Goal: Information Seeking & Learning: Learn about a topic

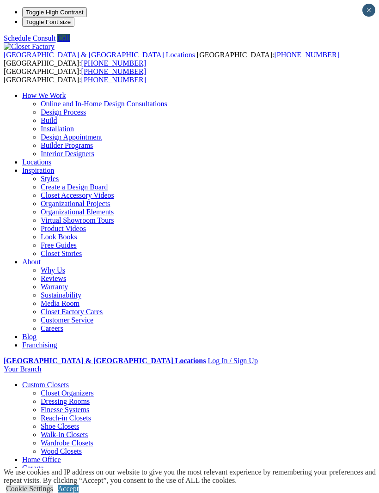
scroll to position [4, 0]
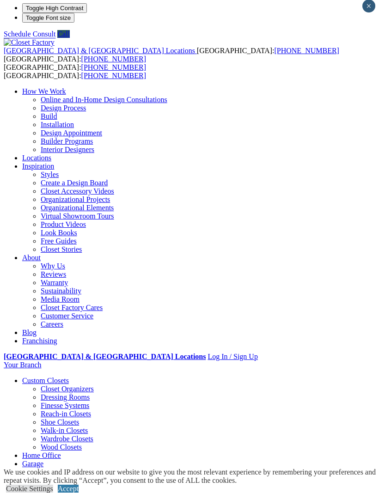
click at [0, 0] on div at bounding box center [0, 0] width 0 height 0
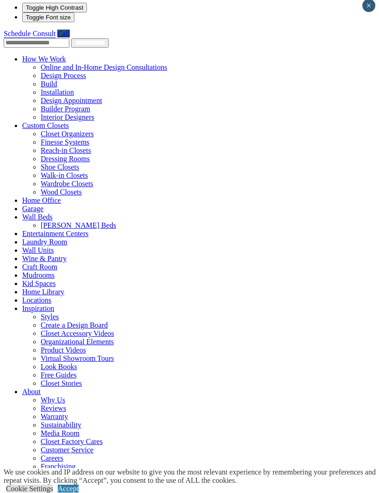
scroll to position [0, 0]
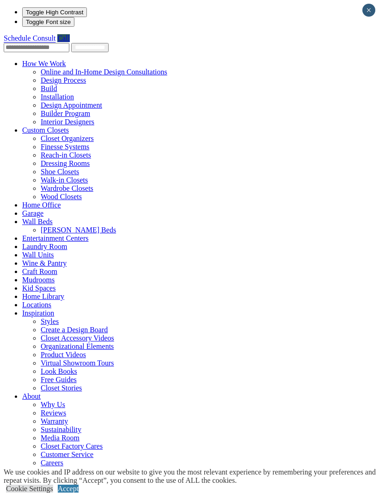
click at [66, 60] on span at bounding box center [66, 64] width 0 height 8
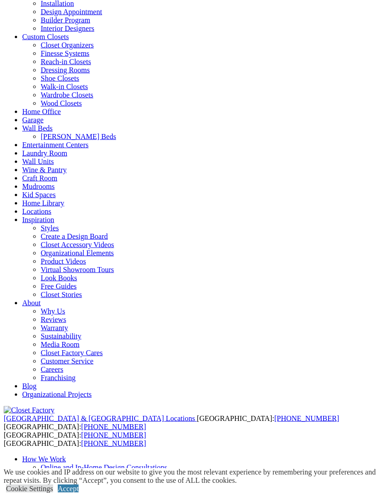
scroll to position [94, 0]
click at [69, 40] on span at bounding box center [69, 36] width 0 height 8
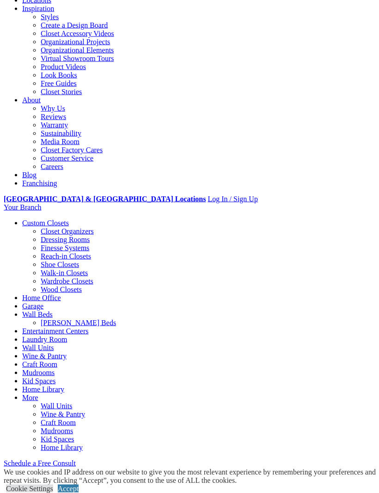
scroll to position [561, 0]
click at [104, 493] on div "Cookie Settings Accept" at bounding box center [191, 489] width 375 height 8
click at [79, 493] on link "Accept" at bounding box center [68, 489] width 21 height 8
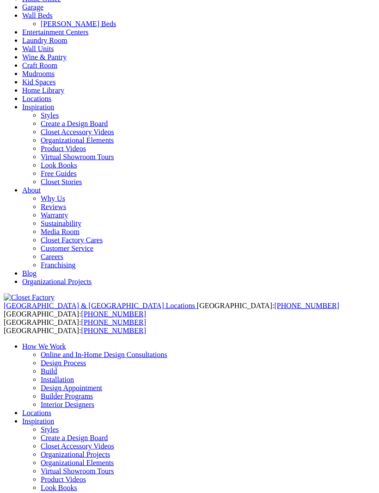
scroll to position [0, 0]
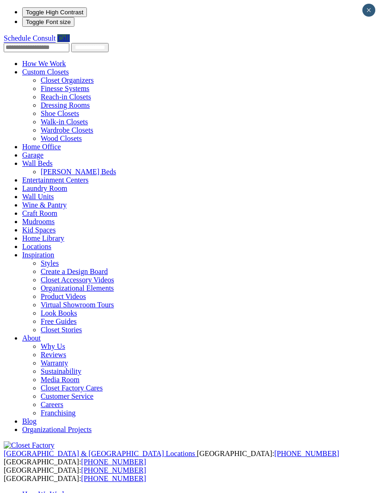
click at [44, 63] on link "How We Work" at bounding box center [44, 64] width 44 height 8
click at [34, 67] on link "How We Work" at bounding box center [44, 64] width 44 height 8
click at [37, 67] on link "How We Work" at bounding box center [44, 64] width 44 height 8
click at [37, 61] on link "How We Work" at bounding box center [44, 64] width 44 height 8
click at [32, 64] on link "How We Work" at bounding box center [44, 64] width 44 height 8
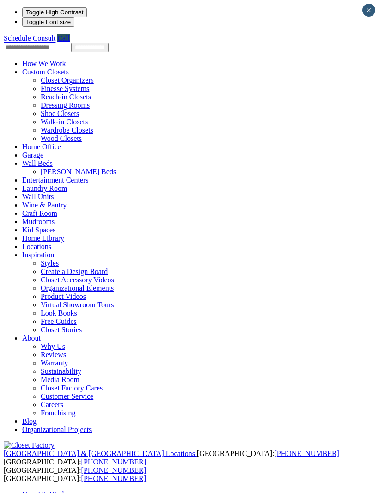
click at [38, 60] on link "How We Work" at bounding box center [44, 64] width 44 height 8
click at [24, 63] on link "How We Work" at bounding box center [44, 64] width 44 height 8
click at [29, 60] on link "How We Work" at bounding box center [44, 64] width 44 height 8
click at [32, 60] on link "How We Work" at bounding box center [44, 64] width 44 height 8
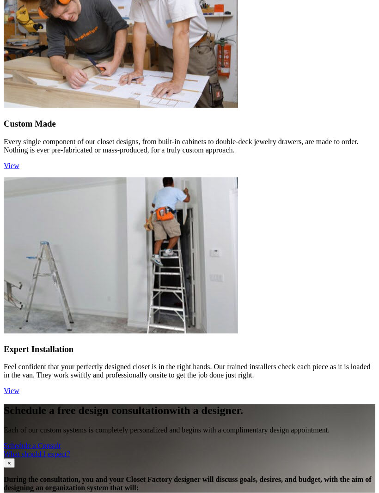
scroll to position [1300, 0]
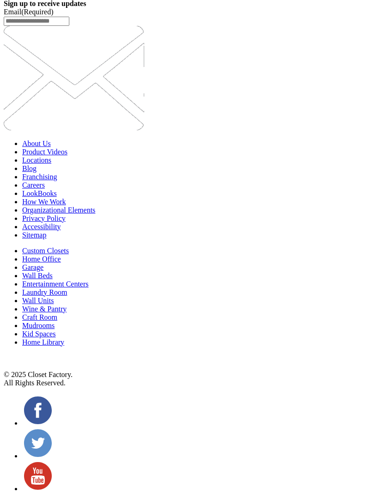
scroll to position [3163, 0]
